Goal: Task Accomplishment & Management: Complete application form

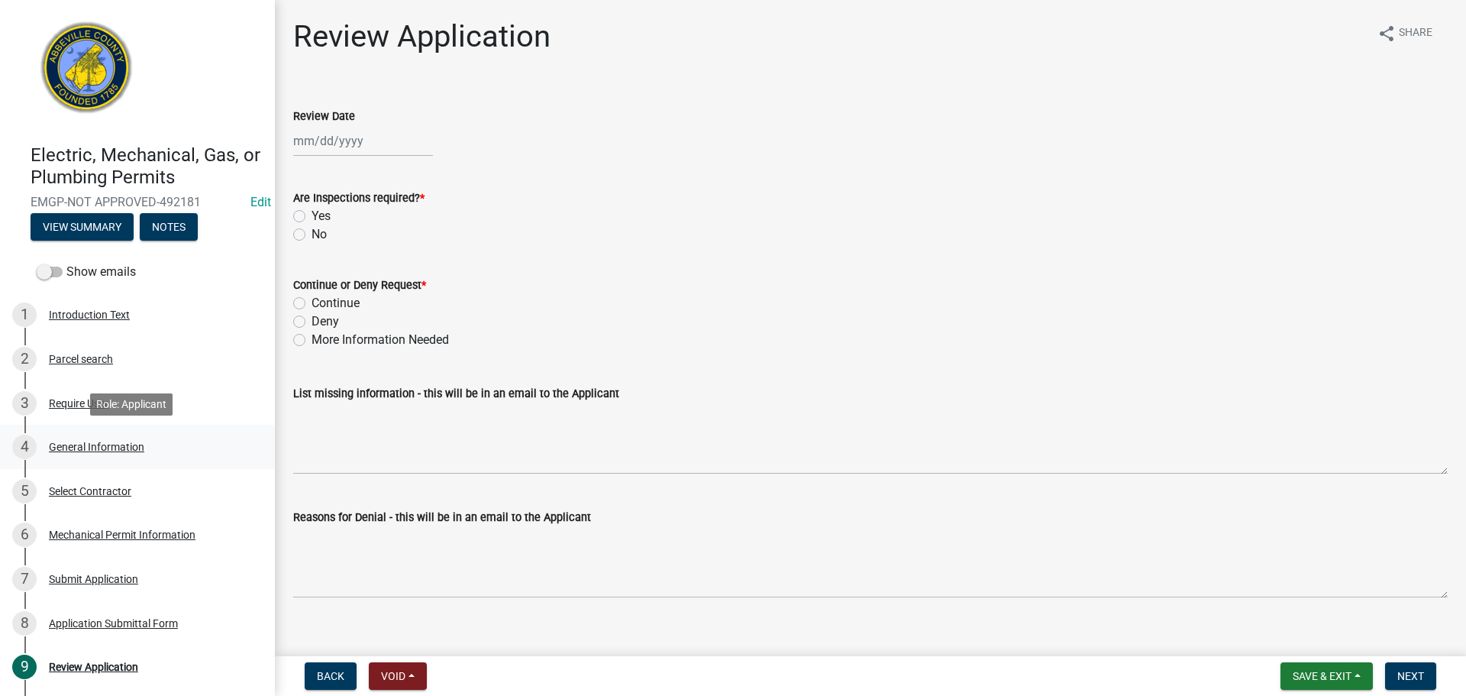
click at [102, 438] on div "4 General Information" at bounding box center [131, 447] width 238 height 24
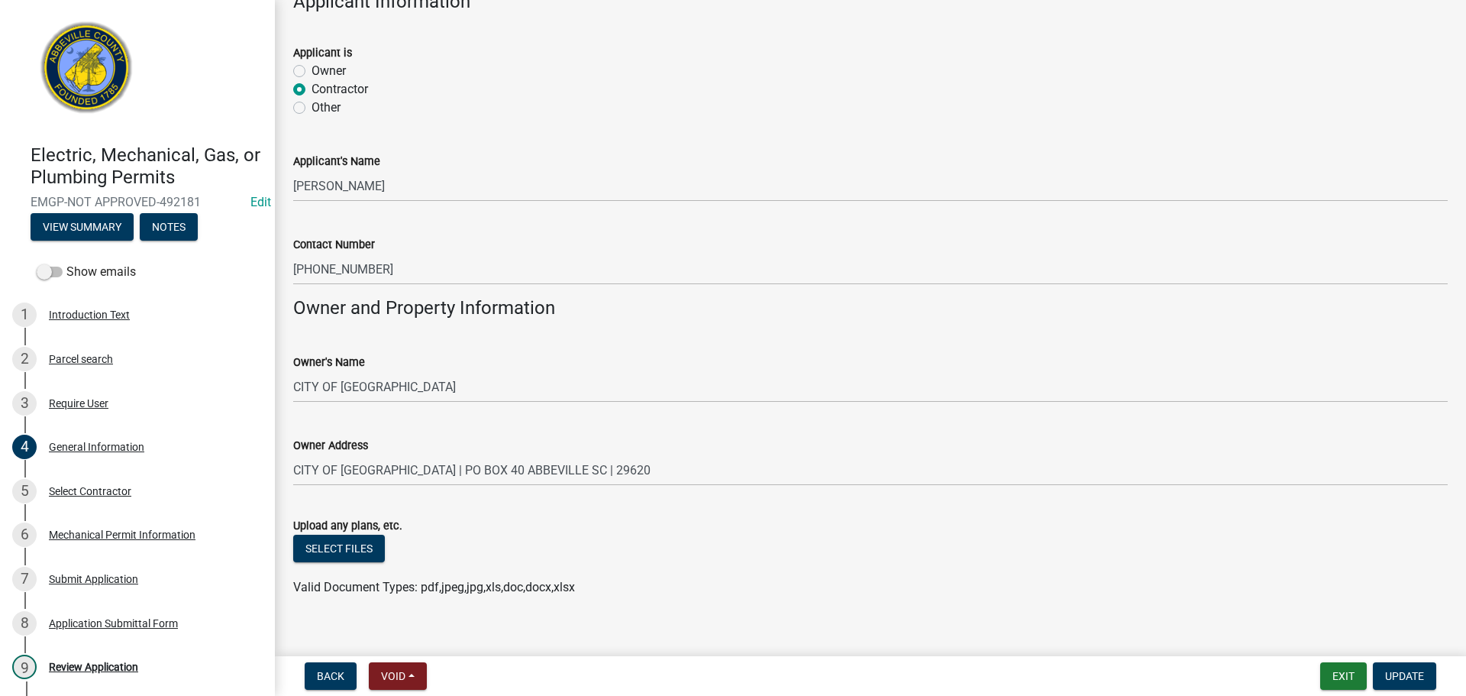
scroll to position [948, 0]
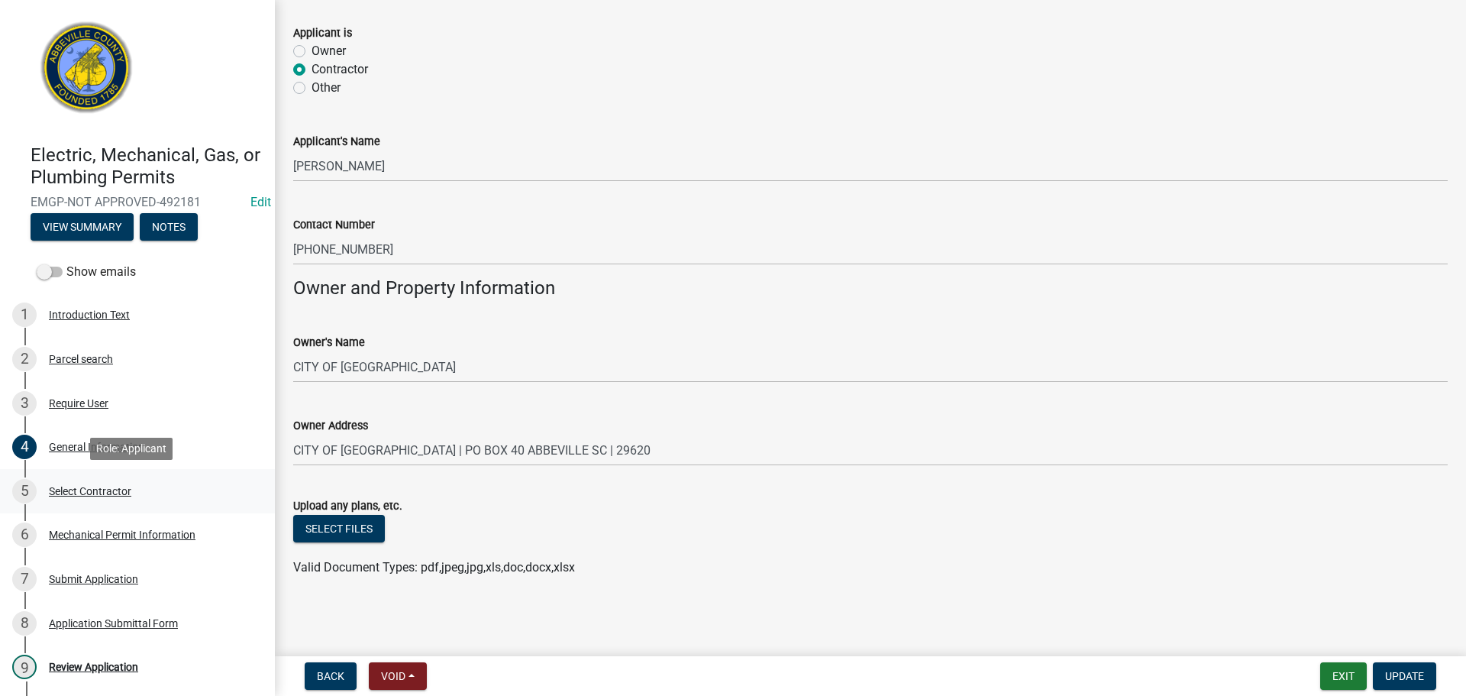
click at [92, 487] on div "Select Contractor" at bounding box center [90, 491] width 82 height 11
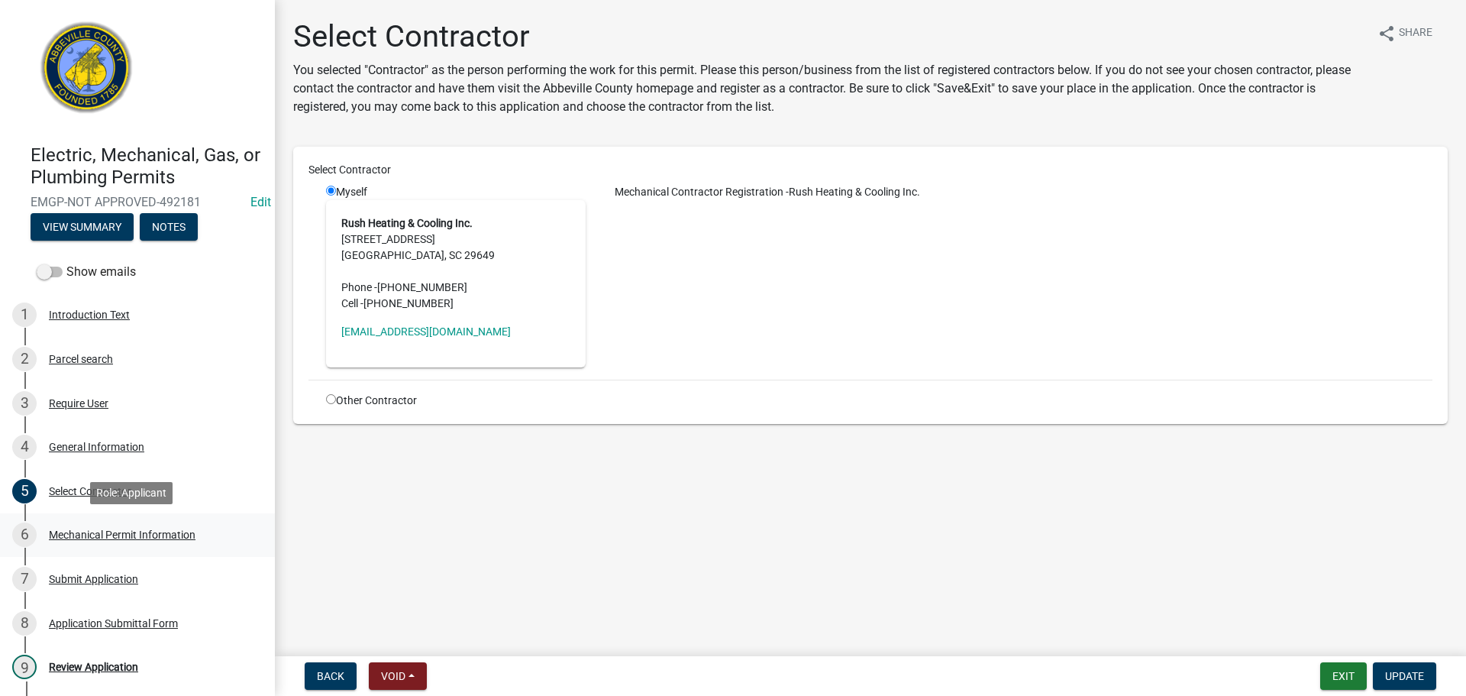
click at [144, 526] on div "6 Mechanical Permit Information" at bounding box center [131, 534] width 238 height 24
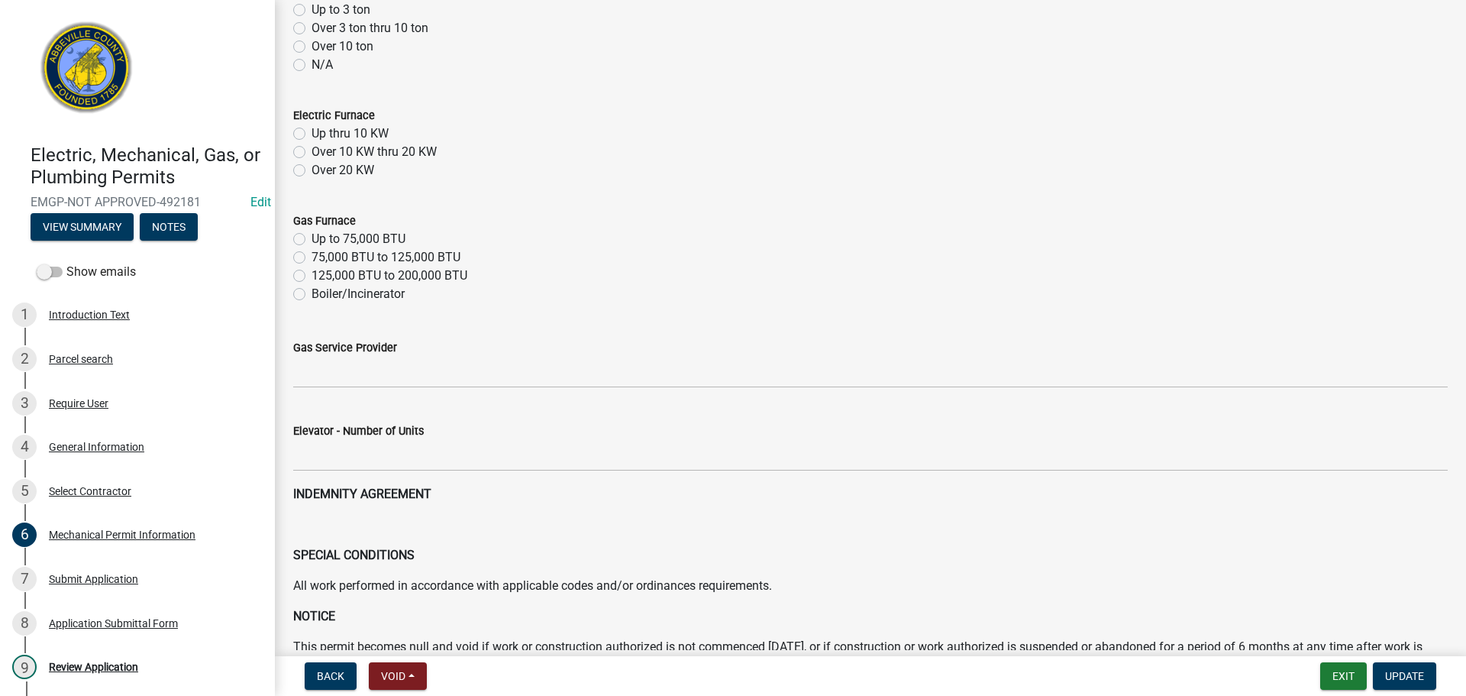
scroll to position [305, 0]
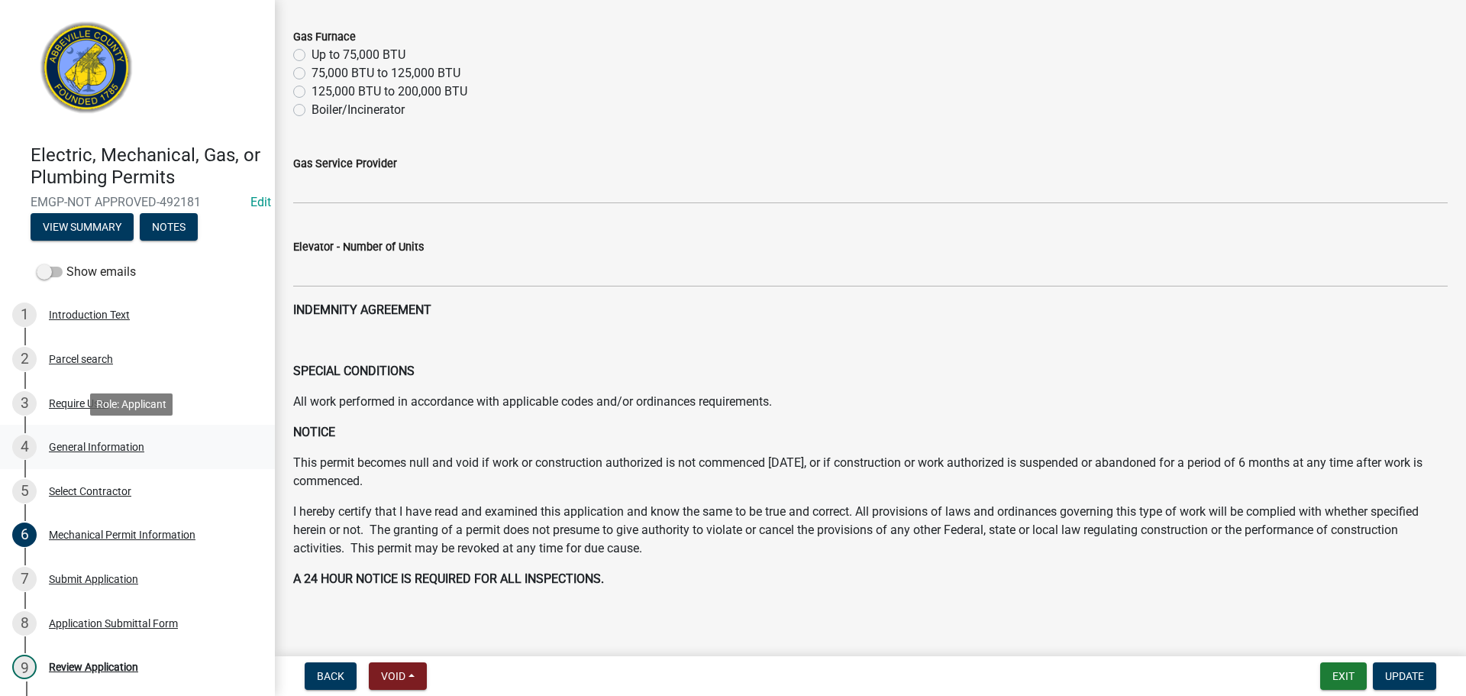
click at [110, 450] on div "General Information" at bounding box center [96, 446] width 95 height 11
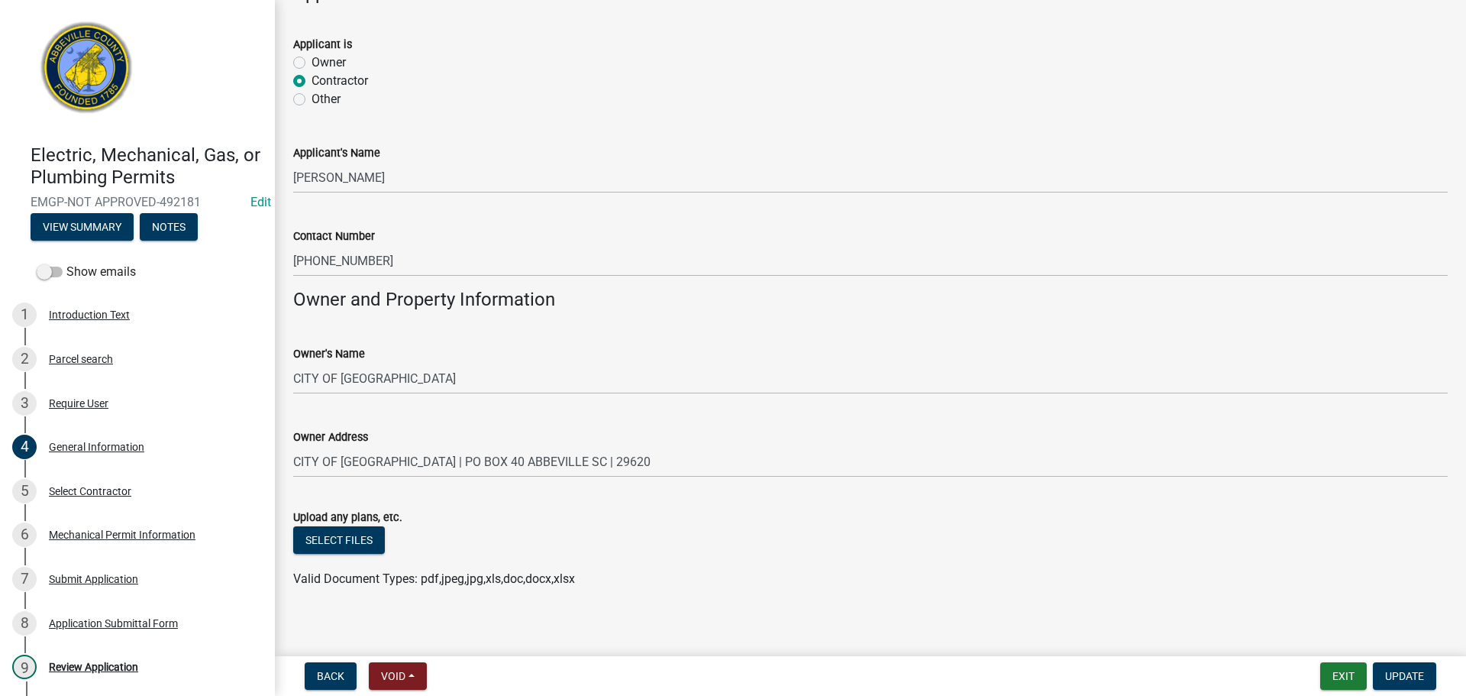
scroll to position [948, 0]
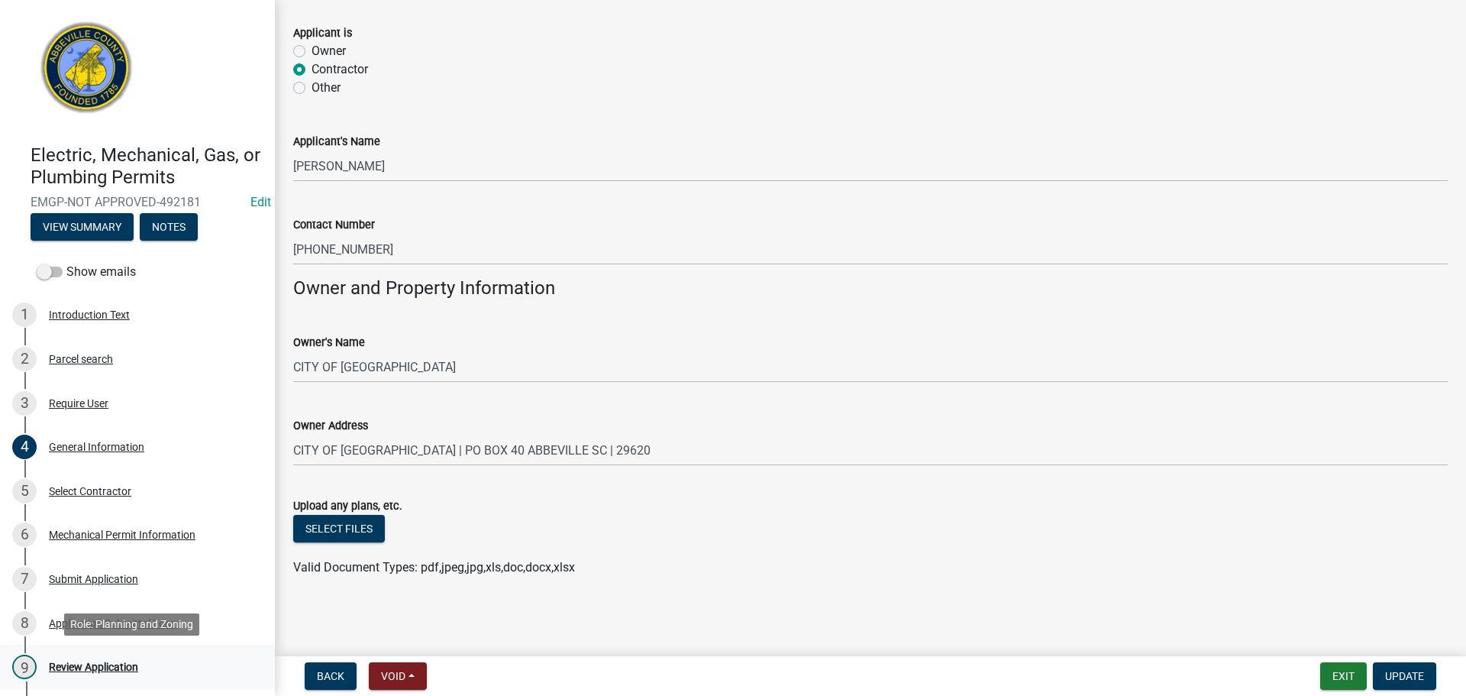
click at [135, 661] on div "Review Application" at bounding box center [93, 666] width 89 height 11
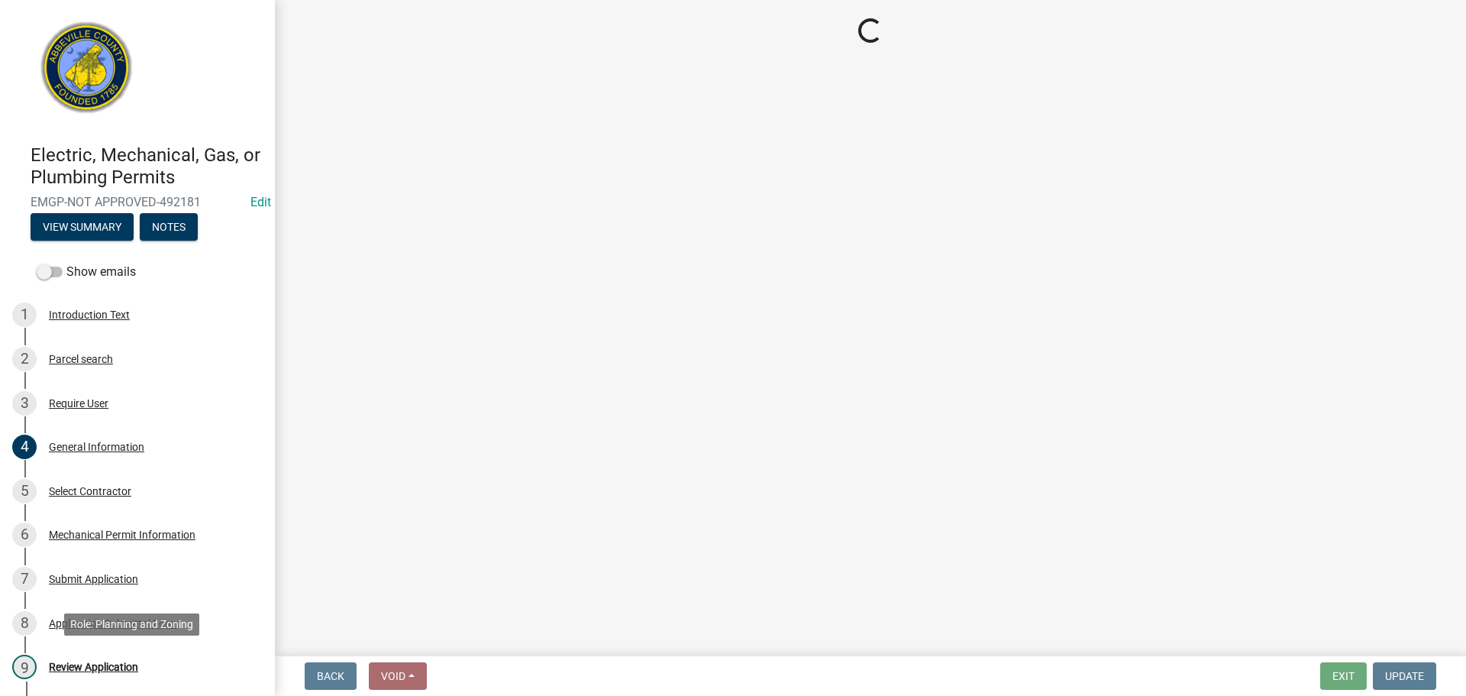
scroll to position [0, 0]
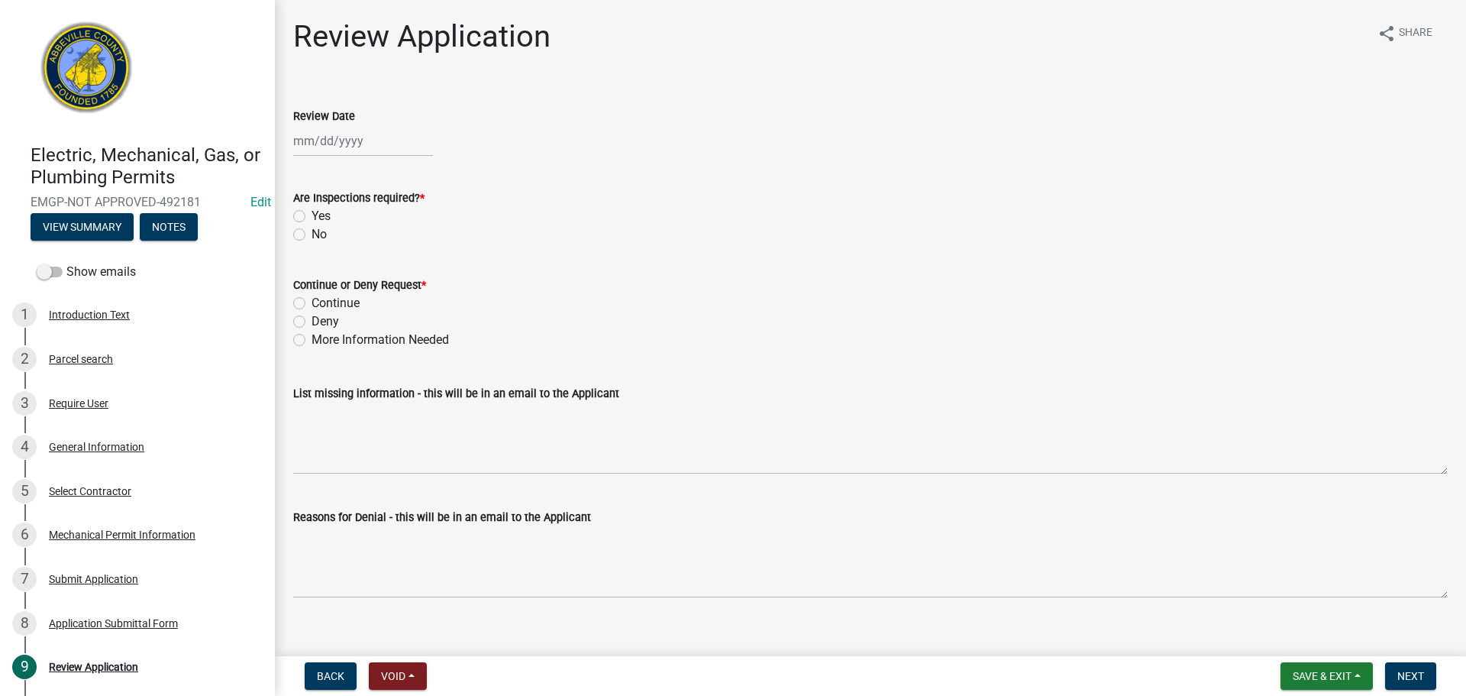
select select "10"
select select "2025"
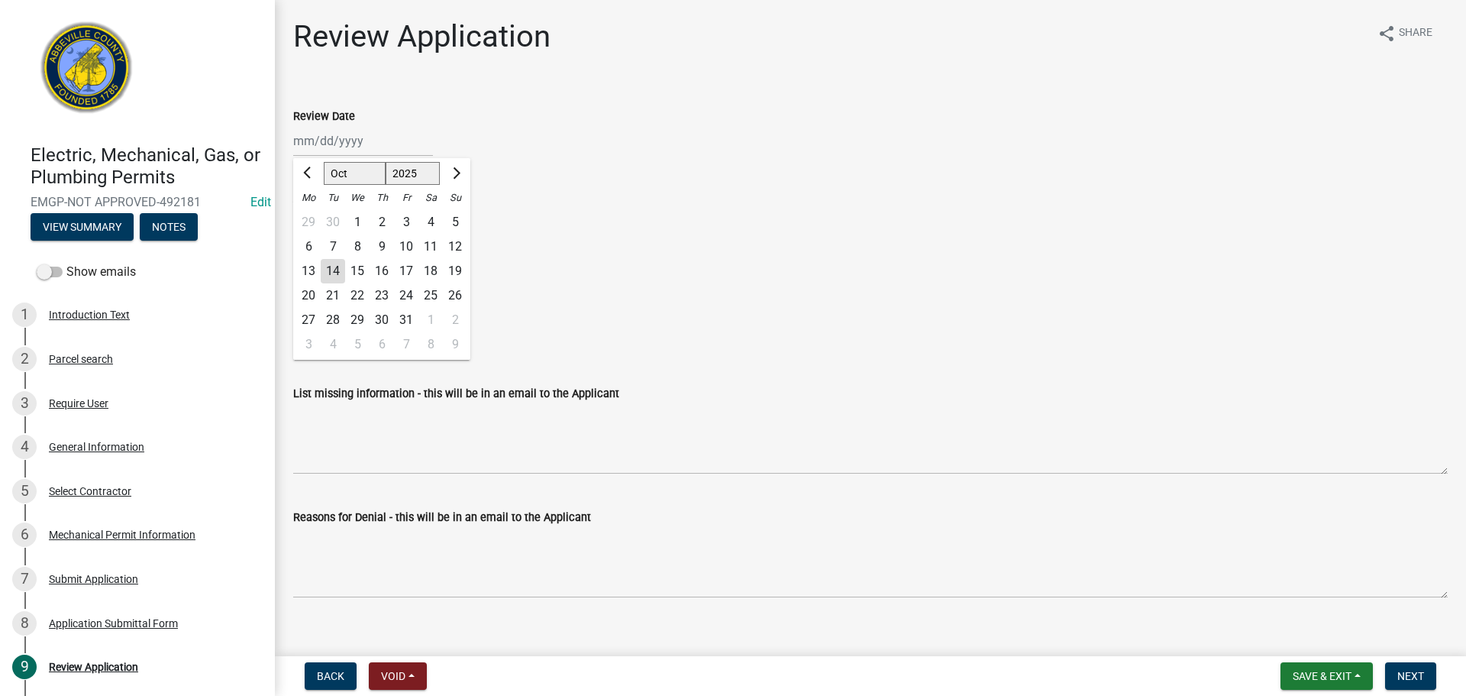
click at [313, 135] on div "[PERSON_NAME] Feb Mar Apr [PERSON_NAME][DATE] Oct Nov [DATE] 1526 1527 1528 152…" at bounding box center [363, 140] width 140 height 31
click at [334, 266] on div "14" at bounding box center [333, 271] width 24 height 24
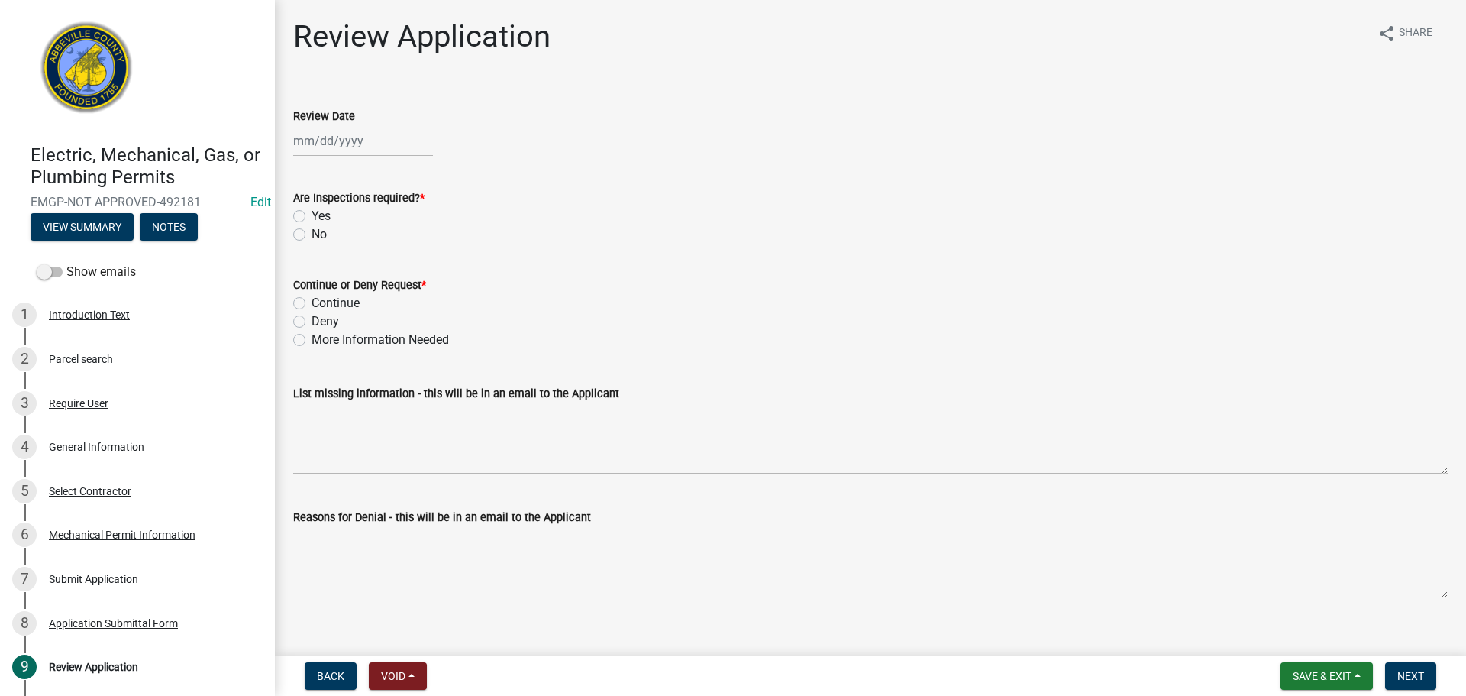
type input "[DATE]"
click at [312, 217] on label "Yes" at bounding box center [321, 216] width 19 height 18
click at [312, 217] on input "Yes" at bounding box center [317, 212] width 10 height 10
radio input "true"
click at [312, 300] on label "Continue" at bounding box center [336, 303] width 48 height 18
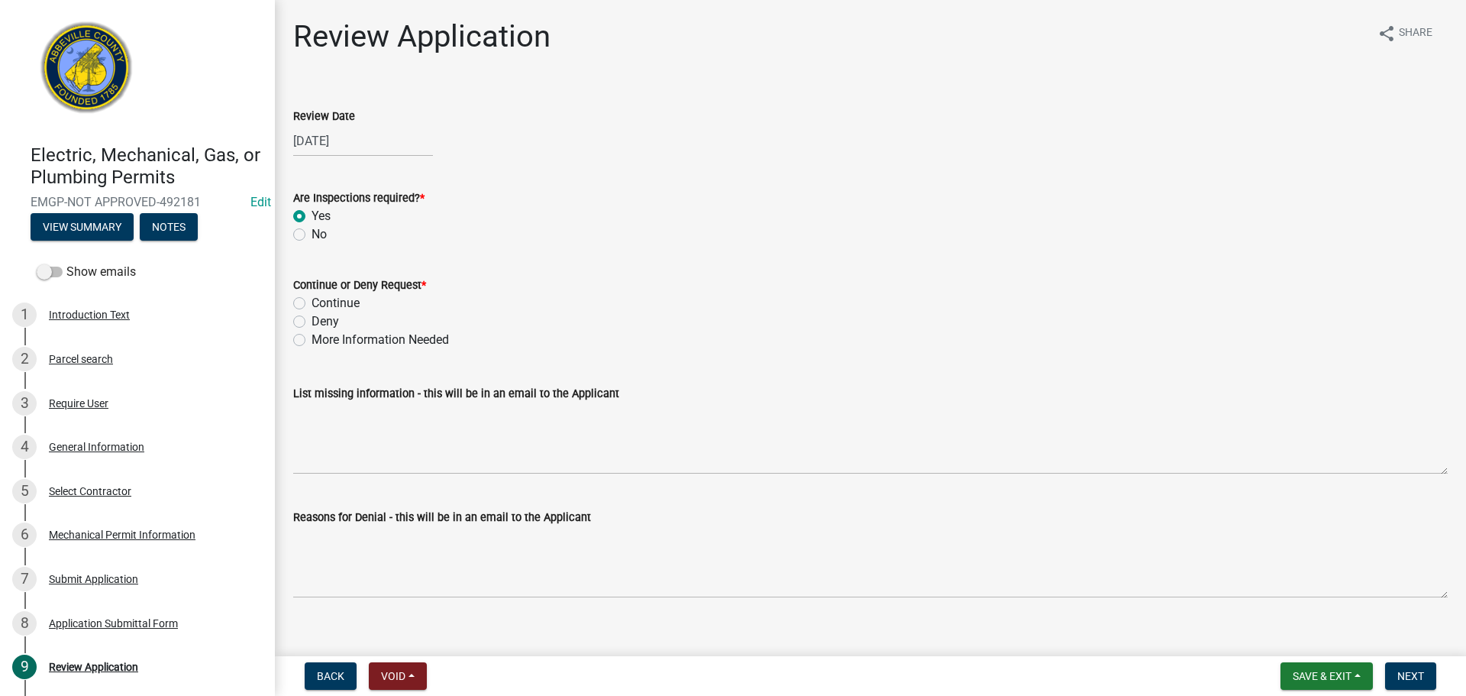
click at [312, 300] on input "Continue" at bounding box center [317, 299] width 10 height 10
radio input "true"
click at [1413, 675] on span "Next" at bounding box center [1410, 676] width 27 height 12
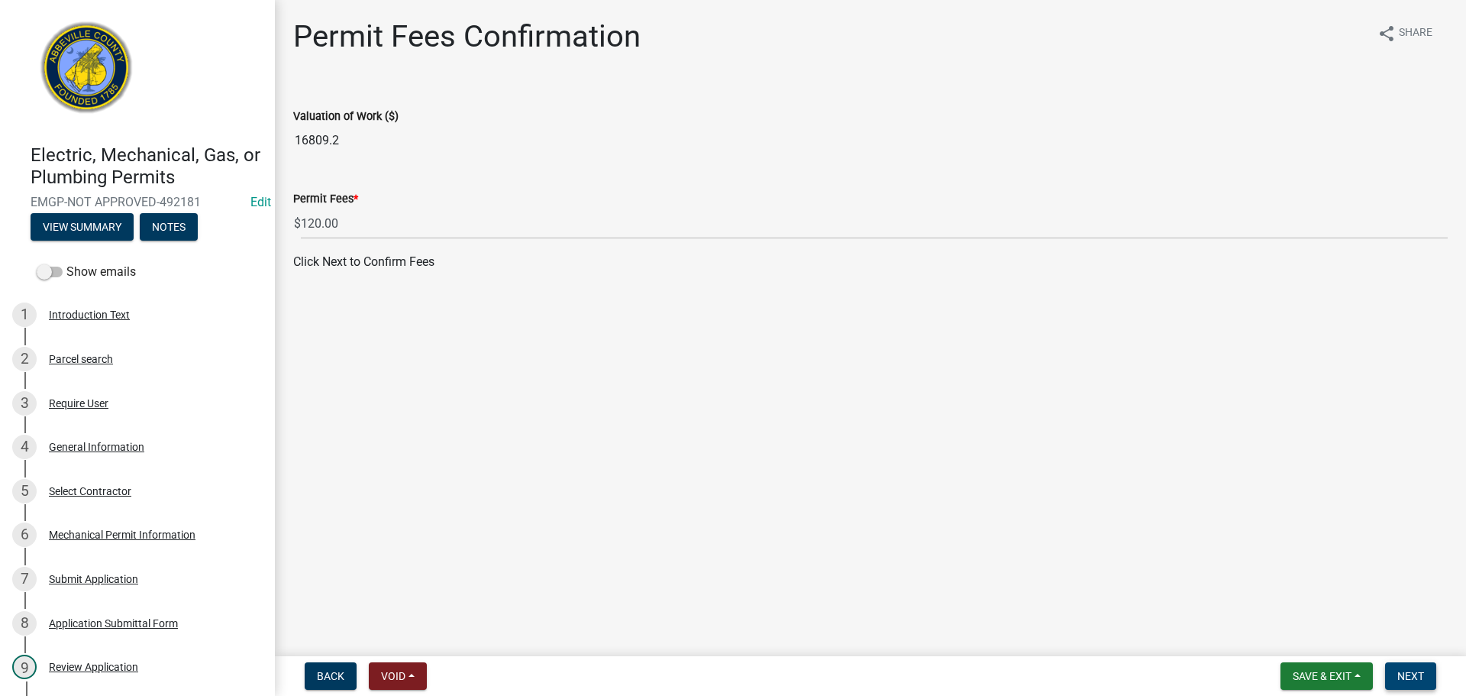
click at [1406, 671] on span "Next" at bounding box center [1410, 676] width 27 height 12
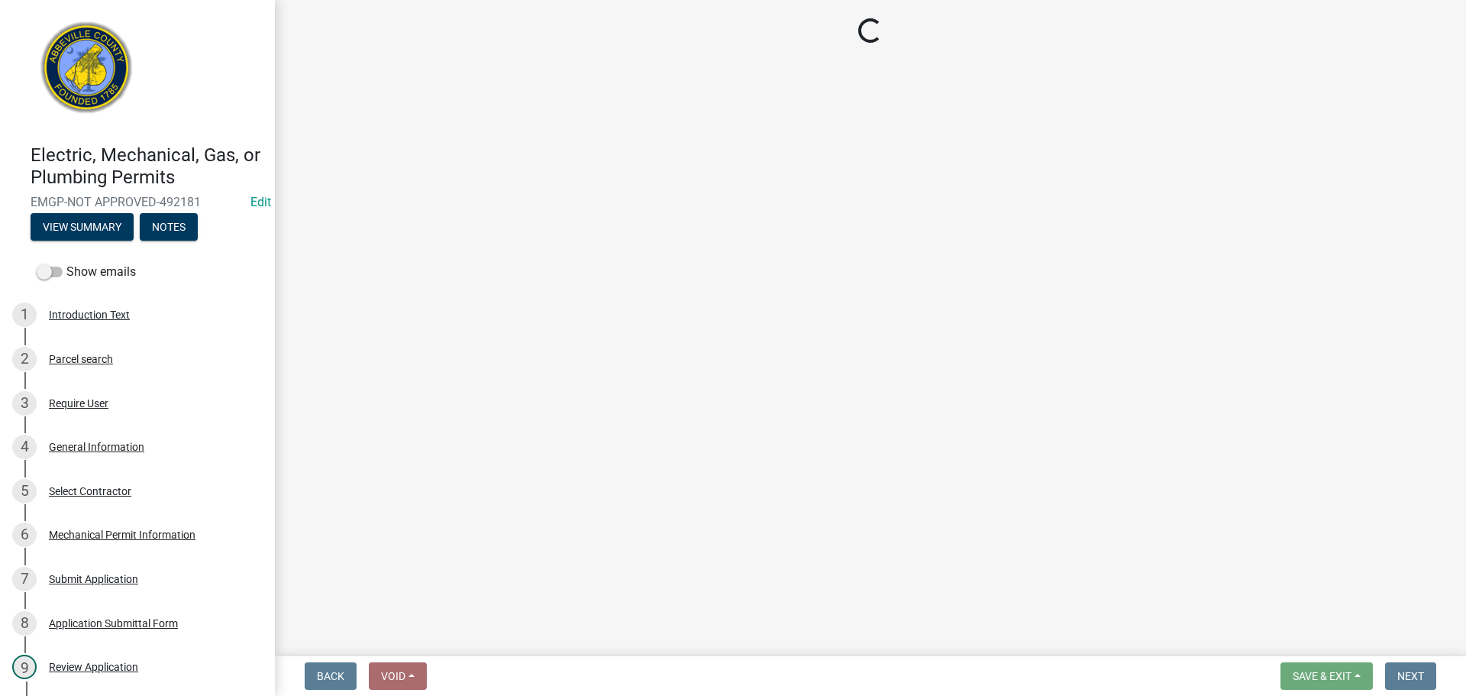
select select "3: 3"
